Goal: Find specific fact: Find specific fact

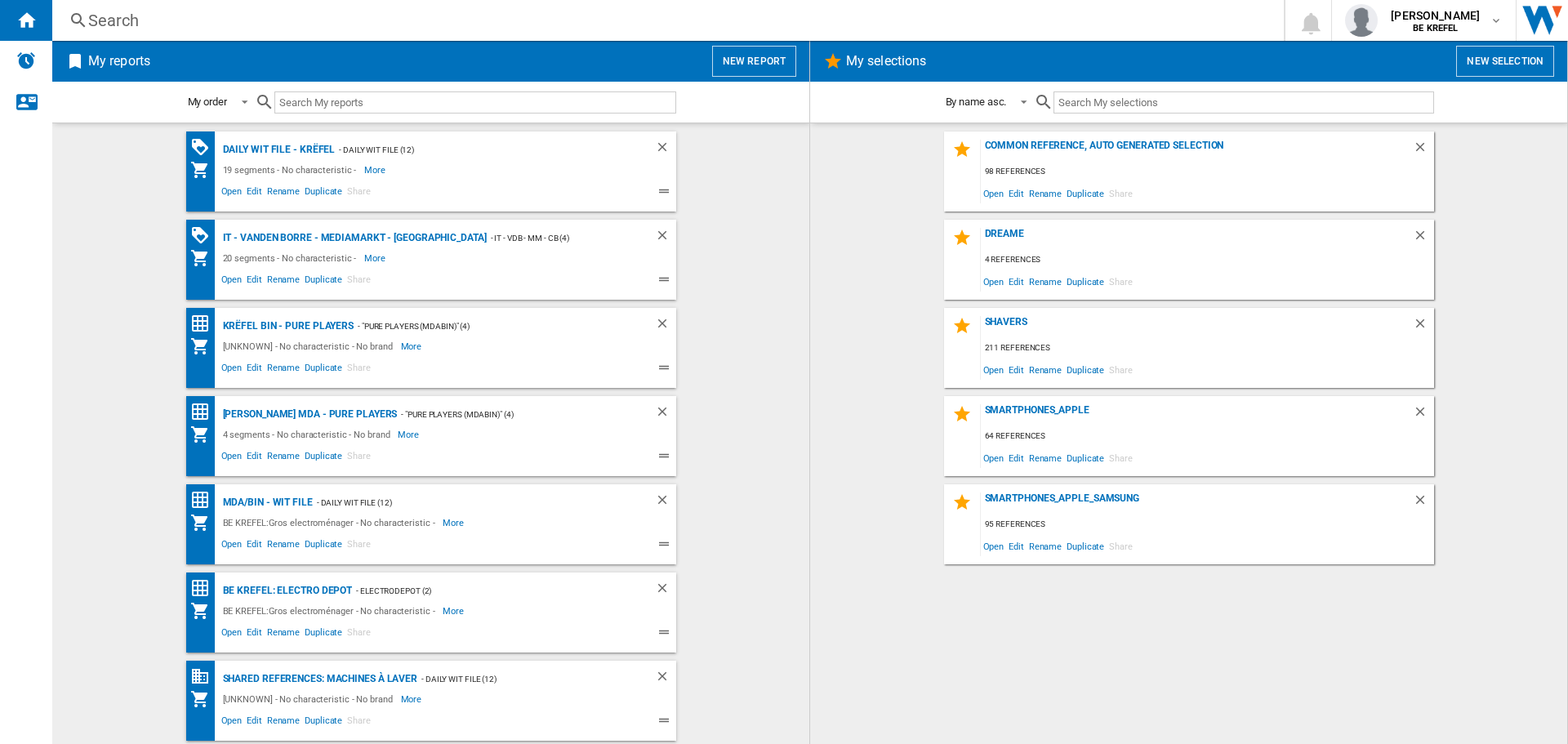
click at [152, 16] on div "Search" at bounding box center [664, 20] width 1153 height 23
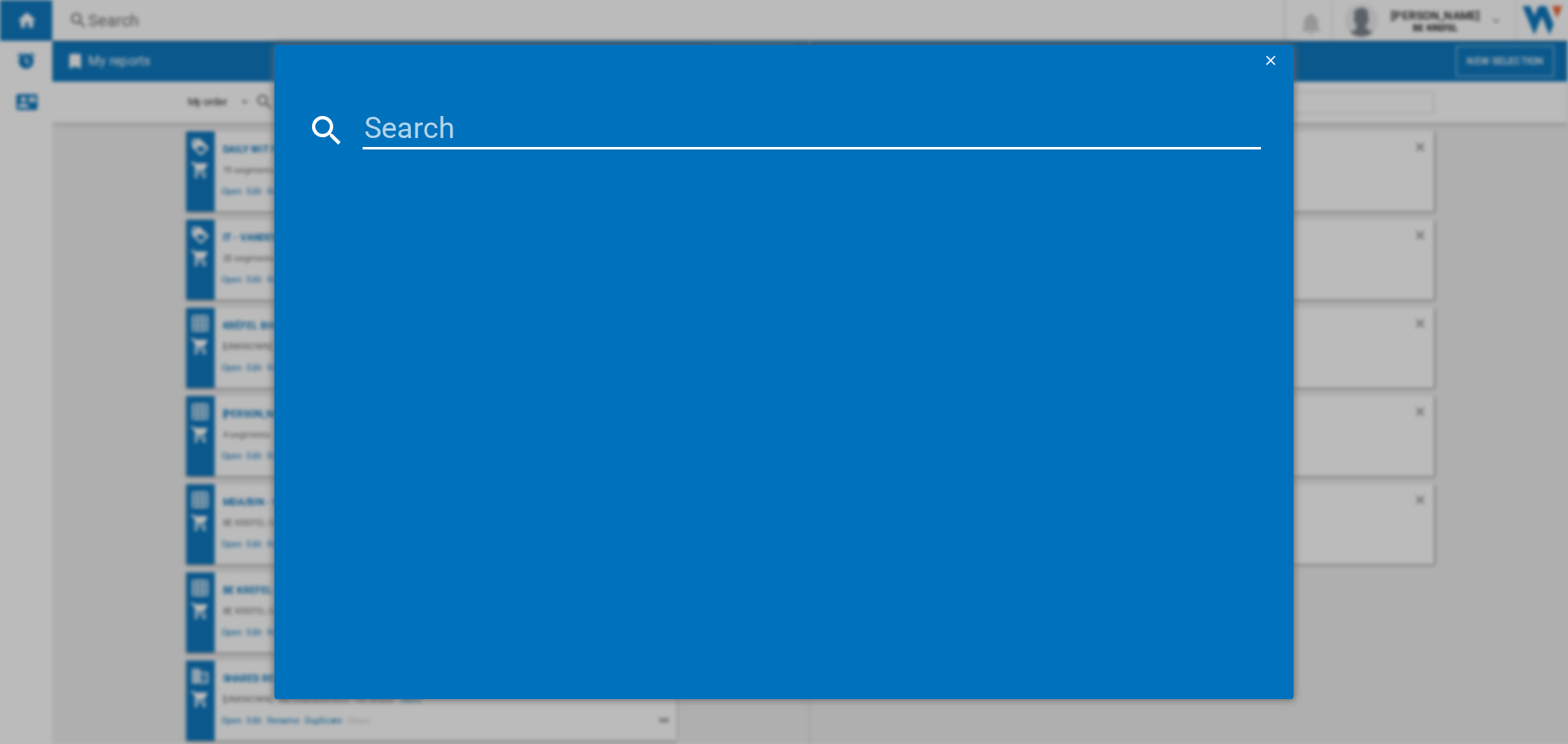
click at [473, 117] on input at bounding box center [810, 130] width 898 height 39
paste input "41011471"
type input "41011471"
click at [476, 234] on div "LG ULTRAGEAR OLED 45GX950AB NOIR 44.5"" at bounding box center [795, 235] width 882 height 17
